Goal: Task Accomplishment & Management: Complete application form

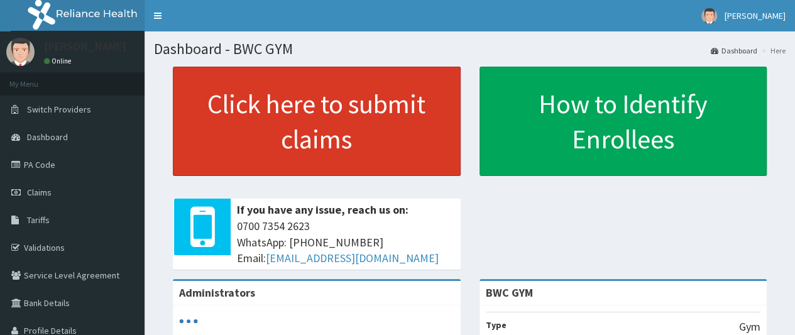
click at [275, 134] on link "Click here to submit claims" at bounding box center [317, 121] width 288 height 109
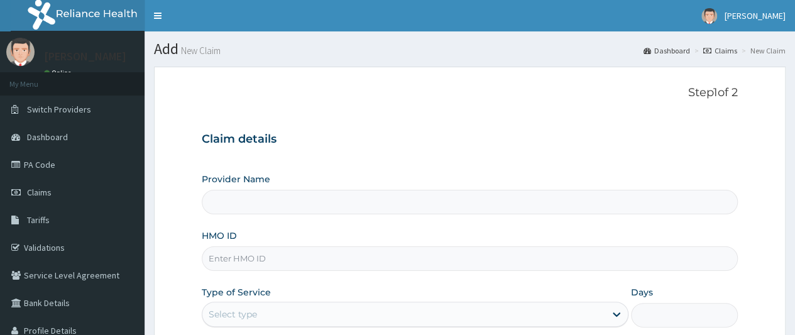
type input "BWC GYM"
type input "1"
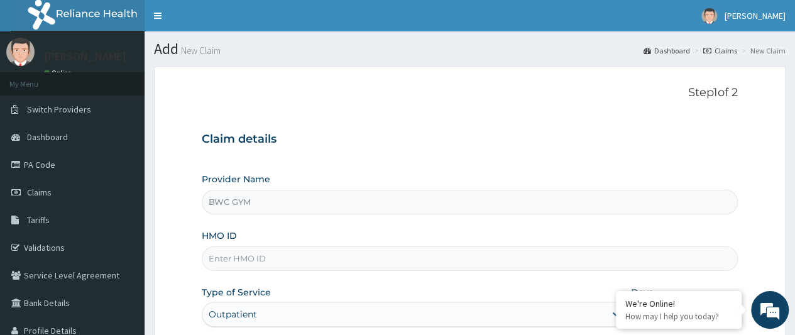
click at [514, 60] on section "Step 1 of 2 Claim details Provider Name BWC GYM HMO ID Type of Service Outpatie…" at bounding box center [470, 270] width 651 height 427
click at [264, 201] on input "BWC GYM" at bounding box center [470, 202] width 536 height 25
click at [285, 263] on input "HMO ID" at bounding box center [470, 258] width 536 height 25
